Goal: Find specific page/section: Find specific page/section

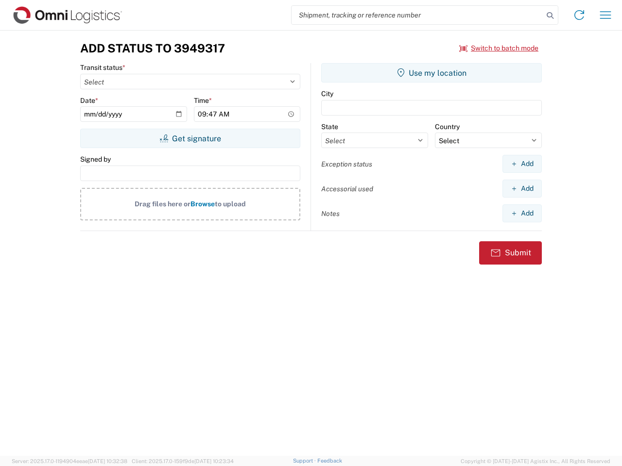
click at [417, 15] on input "search" at bounding box center [417, 15] width 252 height 18
click at [550, 16] on icon at bounding box center [550, 16] width 14 height 14
click at [579, 15] on icon at bounding box center [579, 15] width 16 height 16
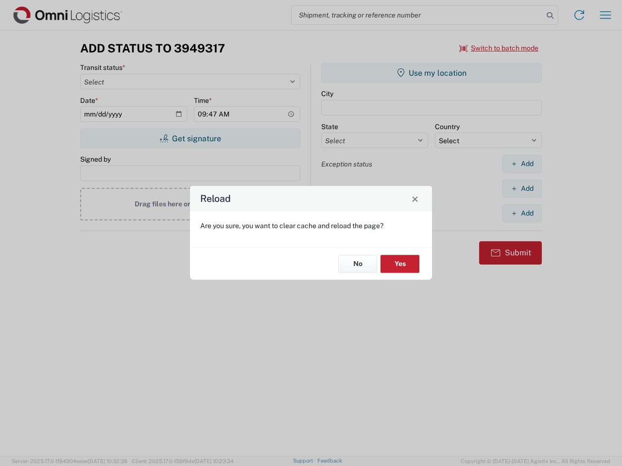
click at [499, 48] on div "Reload Are you sure, you want to clear cache and reload the page? No Yes" at bounding box center [311, 233] width 622 height 466
click at [190, 138] on div "Reload Are you sure, you want to clear cache and reload the page? No Yes" at bounding box center [311, 233] width 622 height 466
click at [431, 73] on div "Reload Are you sure, you want to clear cache and reload the page? No Yes" at bounding box center [311, 233] width 622 height 466
click at [522, 164] on div "Reload Are you sure, you want to clear cache and reload the page? No Yes" at bounding box center [311, 233] width 622 height 466
click at [522, 188] on div "Reload Are you sure, you want to clear cache and reload the page? No Yes" at bounding box center [311, 233] width 622 height 466
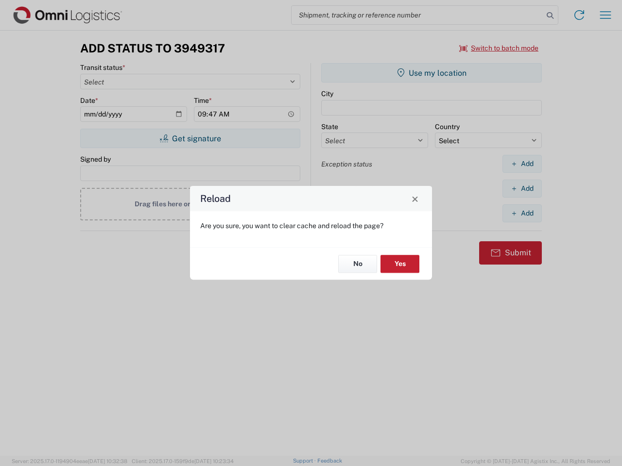
click at [522, 213] on div "Reload Are you sure, you want to clear cache and reload the page? No Yes" at bounding box center [311, 233] width 622 height 466
